Goal: Navigation & Orientation: Find specific page/section

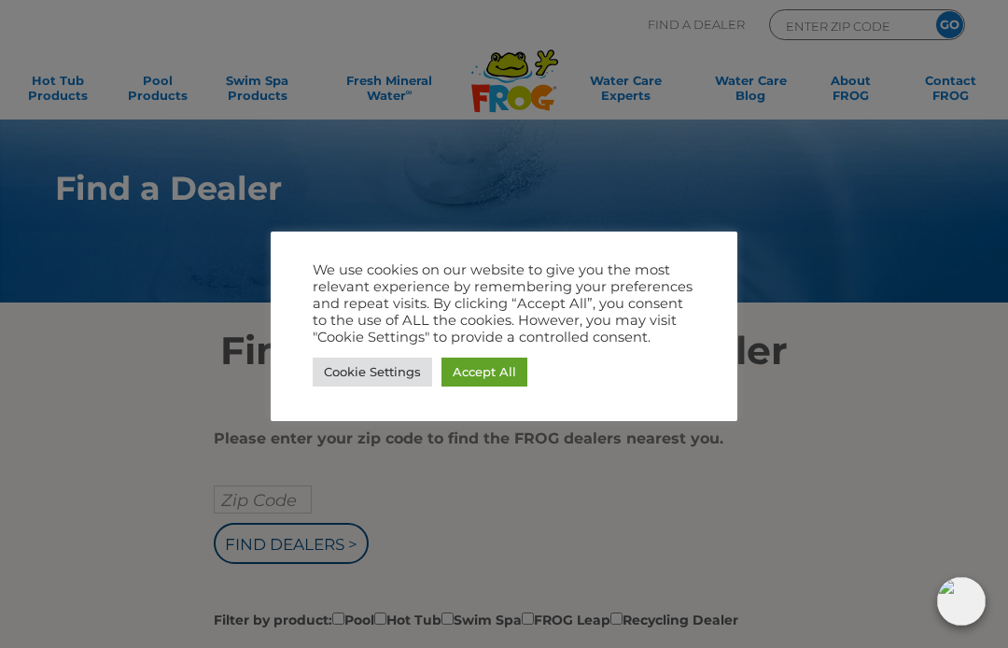
click at [483, 359] on link "Accept All" at bounding box center [484, 371] width 86 height 29
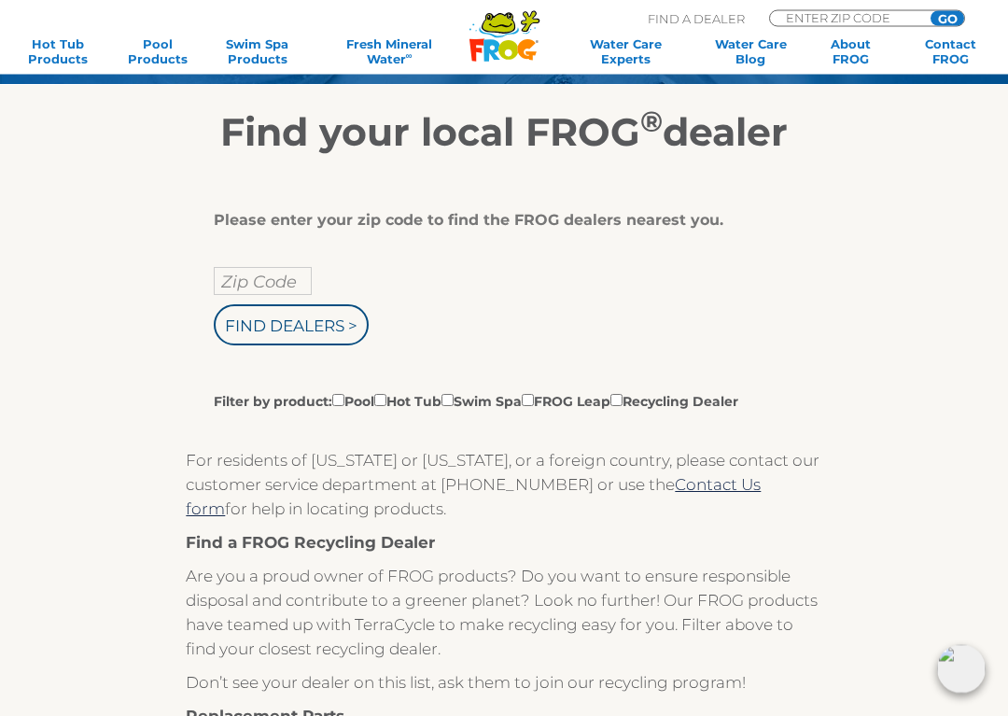
scroll to position [224, 0]
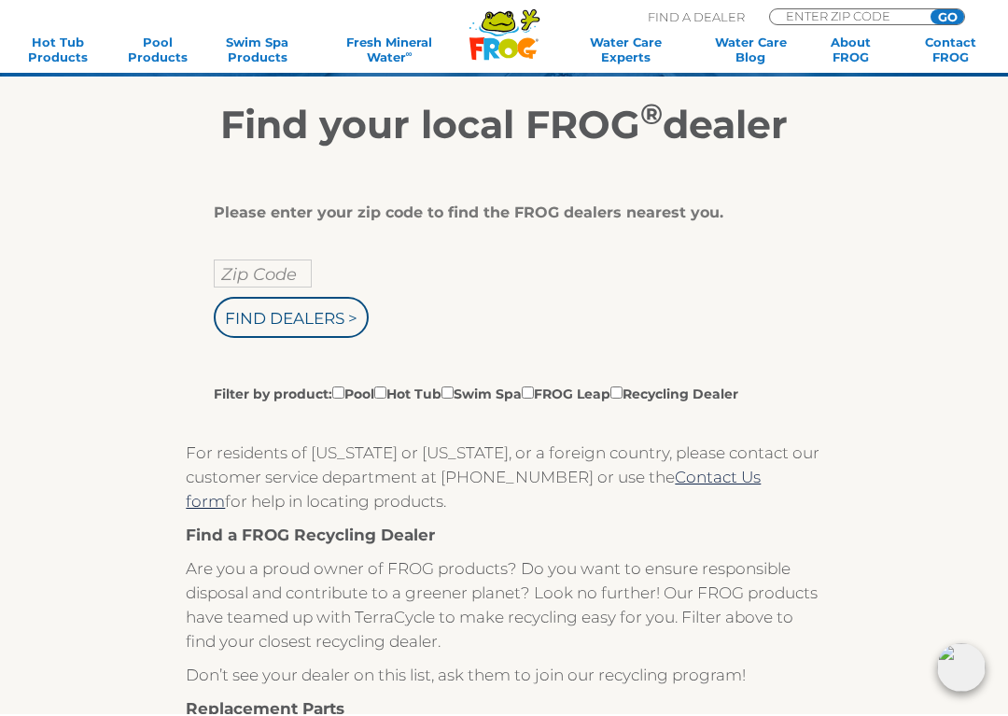
click at [410, 391] on label "Filter by product: Pool Hot Tub Swim Spa FROG Leap Recycling Dealer" at bounding box center [476, 394] width 524 height 21
click at [344, 391] on input "Filter by product: Pool Hot Tub Swim Spa FROG Leap Recycling Dealer" at bounding box center [338, 394] width 12 height 12
checkbox input "true"
click at [386, 397] on input "Filter by product: Pool Hot Tub Swim Spa FROG Leap Recycling Dealer" at bounding box center [380, 394] width 12 height 12
checkbox input "true"
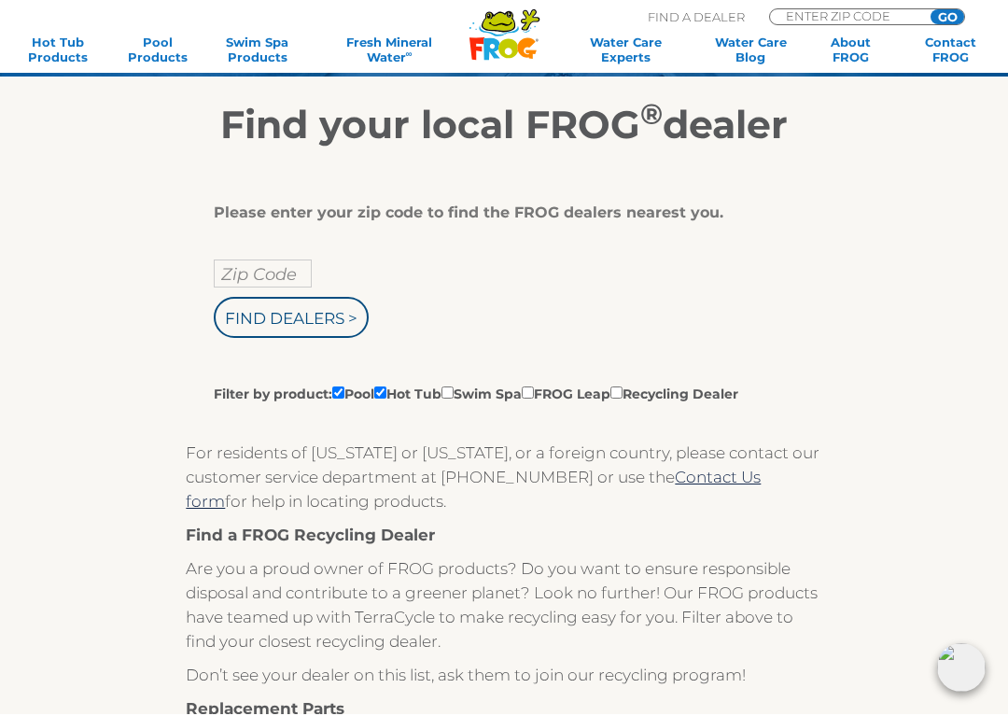
click at [339, 393] on input "Filter by product: Pool Hot Tub Swim Spa FROG Leap Recycling Dealer" at bounding box center [338, 394] width 12 height 12
checkbox input "false"
click at [280, 268] on input "Zip Code" at bounding box center [263, 275] width 98 height 28
type input "Zip Code"
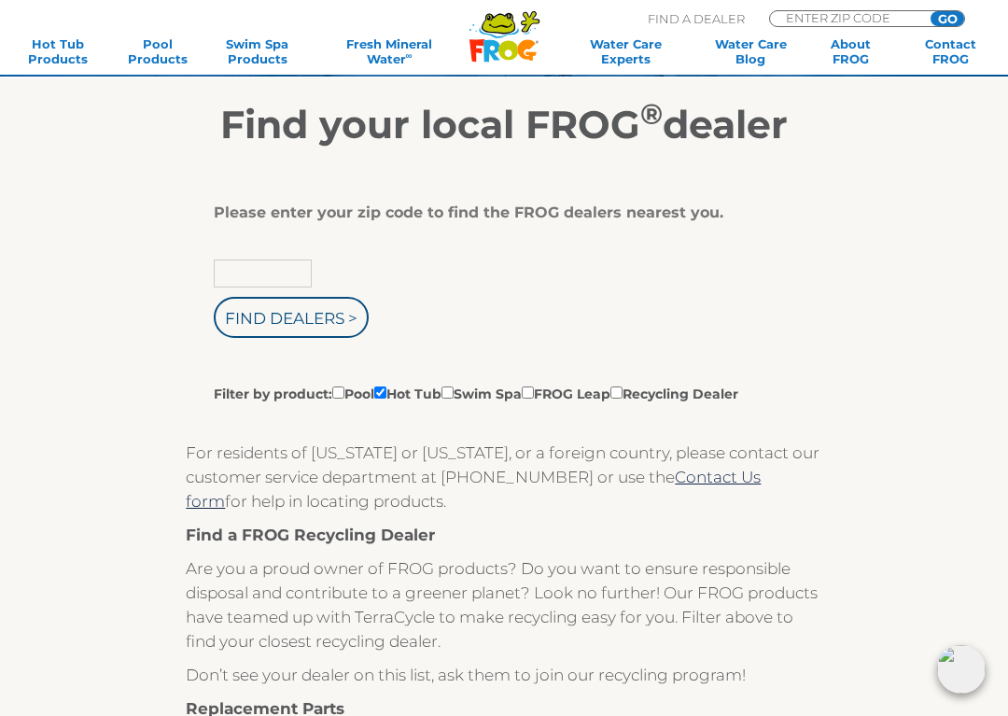
click at [283, 269] on input "text" at bounding box center [263, 273] width 98 height 28
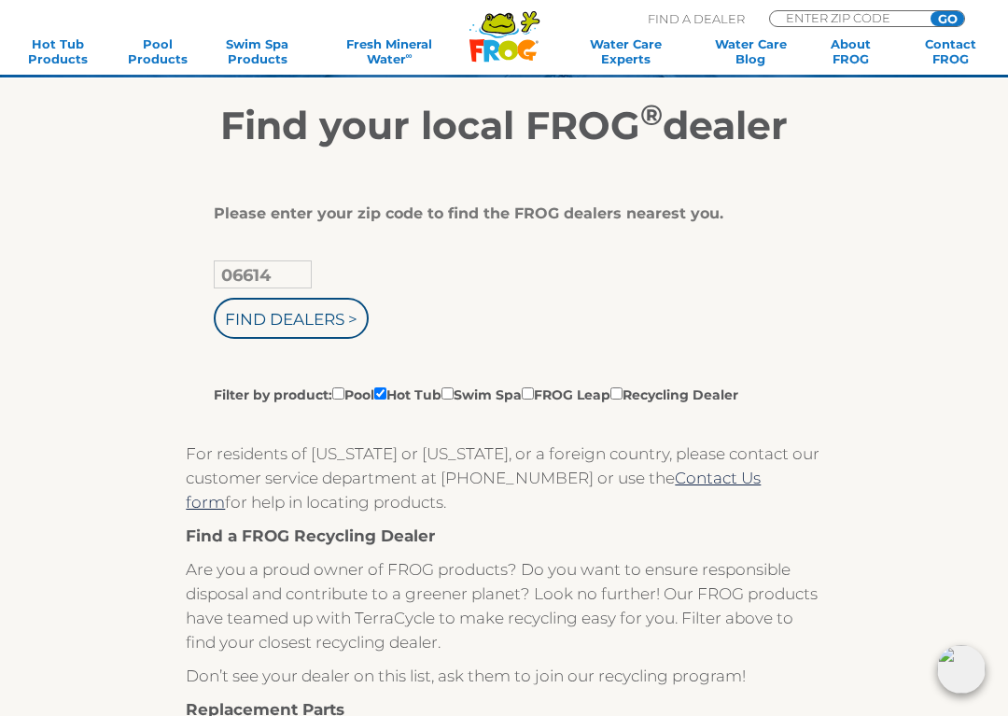
type input "06614"
click at [314, 316] on input "Find Dealers >" at bounding box center [291, 318] width 155 height 41
